Goal: Task Accomplishment & Management: Manage account settings

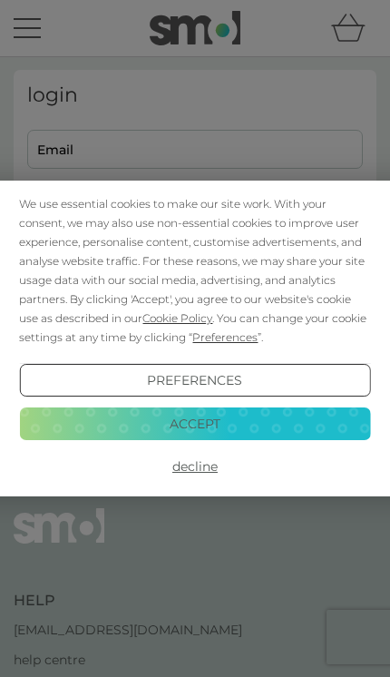
click at [256, 432] on button "Accept" at bounding box center [194, 423] width 351 height 33
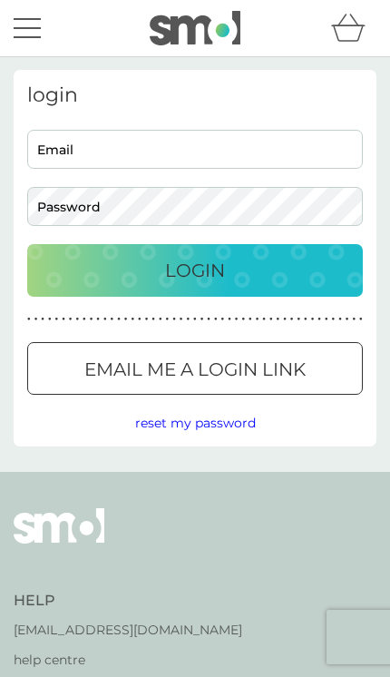
click at [254, 161] on input "Email" at bounding box center [195, 149] width 336 height 39
type input "Menitha.vino@gmail.com"
click at [195, 270] on button "Login" at bounding box center [195, 270] width 336 height 53
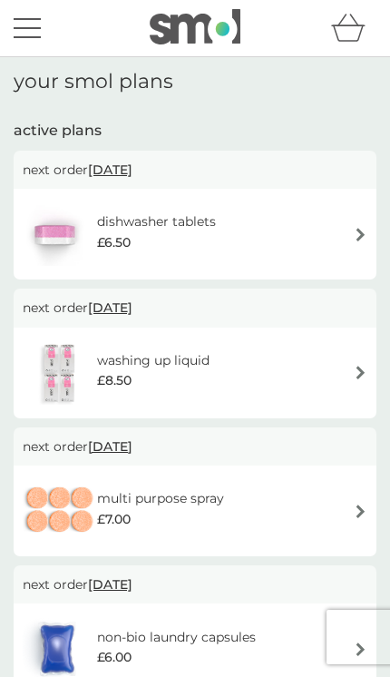
click at [362, 239] on img at bounding box center [361, 235] width 14 height 14
click at [132, 170] on span "[DATE]" at bounding box center [110, 169] width 44 height 34
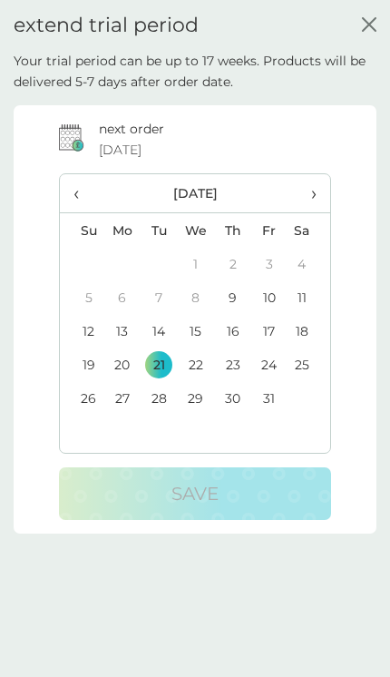
click at [384, 22] on div "extend trial period close" at bounding box center [195, 25] width 390 height 51
click at [385, 21] on div "extend trial period close" at bounding box center [195, 25] width 390 height 51
click at [373, 17] on icon "close" at bounding box center [369, 24] width 15 height 15
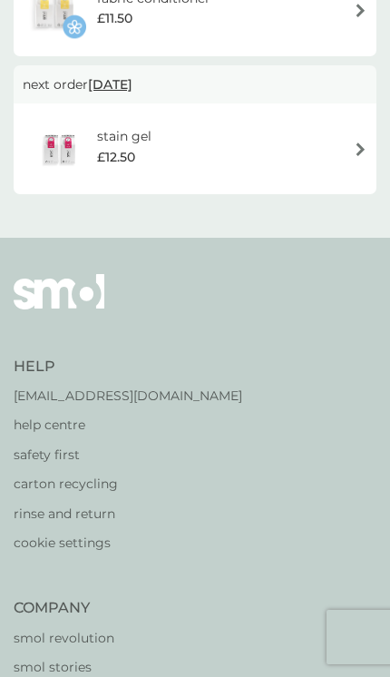
scroll to position [778, 0]
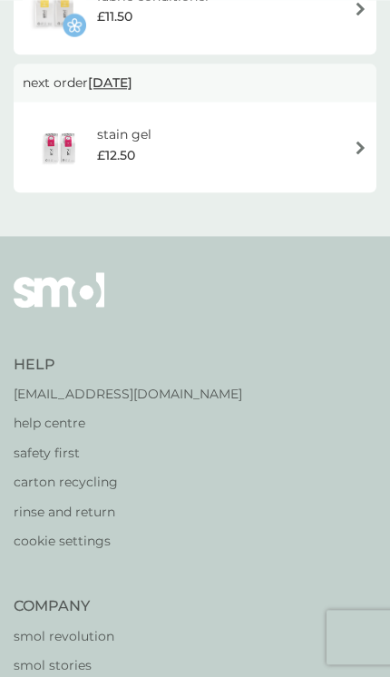
click at [62, 417] on p "help centre" at bounding box center [128, 423] width 229 height 20
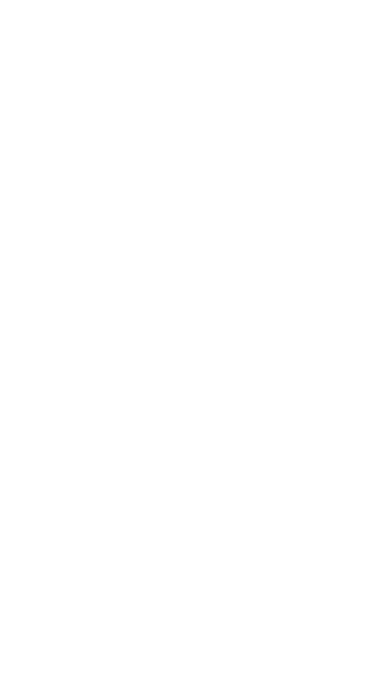
scroll to position [214, 0]
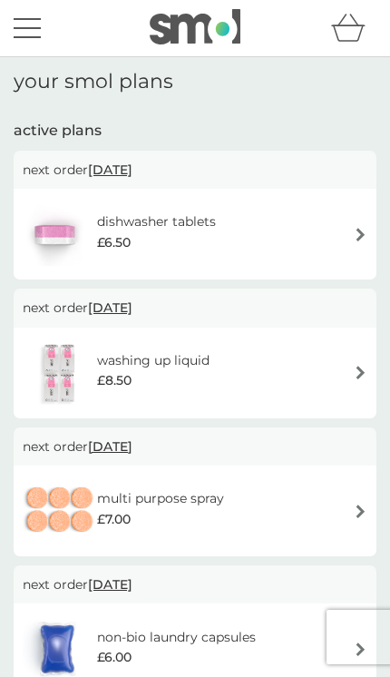
click at [365, 238] on img at bounding box center [361, 235] width 14 height 14
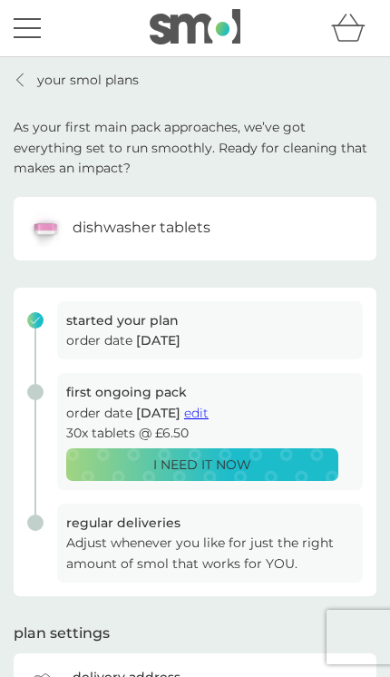
click at [209, 408] on span "edit" at bounding box center [196, 412] width 24 height 16
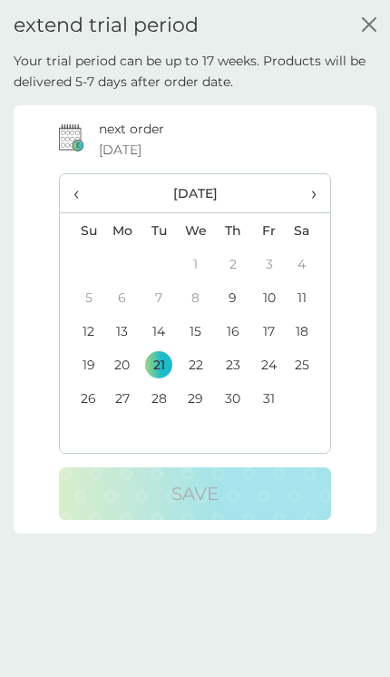
click at [320, 196] on th "›" at bounding box center [308, 193] width 43 height 39
click at [319, 195] on th "›" at bounding box center [308, 193] width 43 height 39
click at [313, 196] on span "›" at bounding box center [308, 193] width 15 height 38
click at [313, 195] on span "›" at bounding box center [308, 193] width 15 height 38
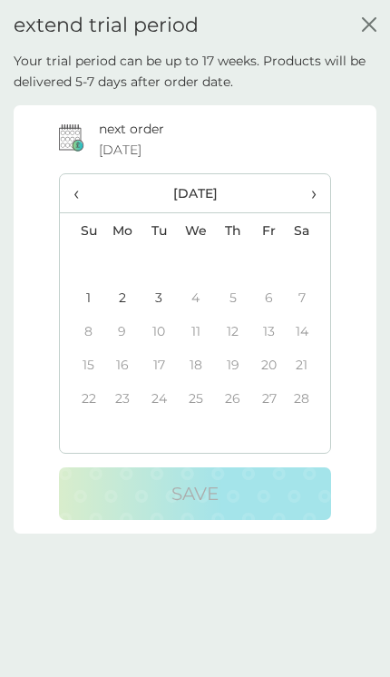
click at [79, 196] on span "‹" at bounding box center [81, 193] width 16 height 38
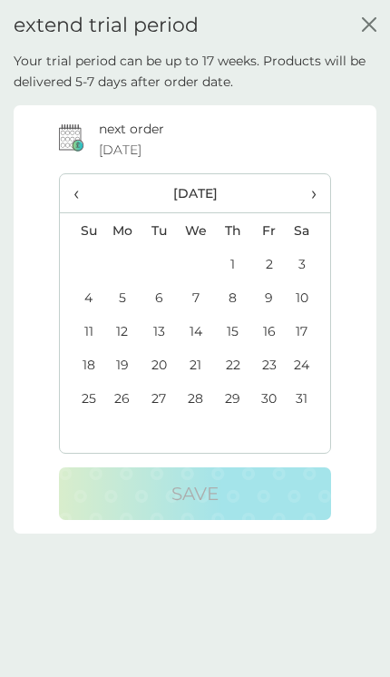
click at [375, 19] on icon "close" at bounding box center [372, 24] width 6 height 13
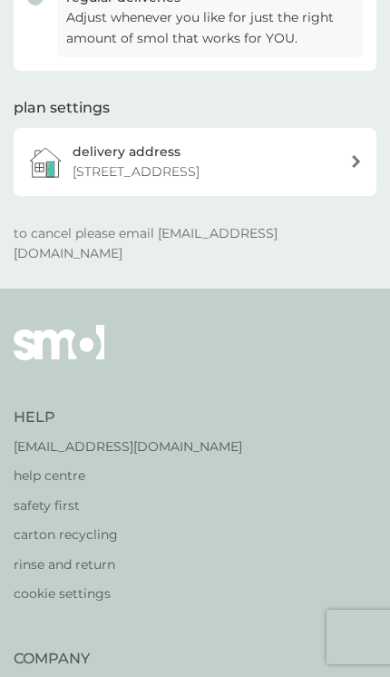
scroll to position [524, 0]
